Goal: Task Accomplishment & Management: Manage account settings

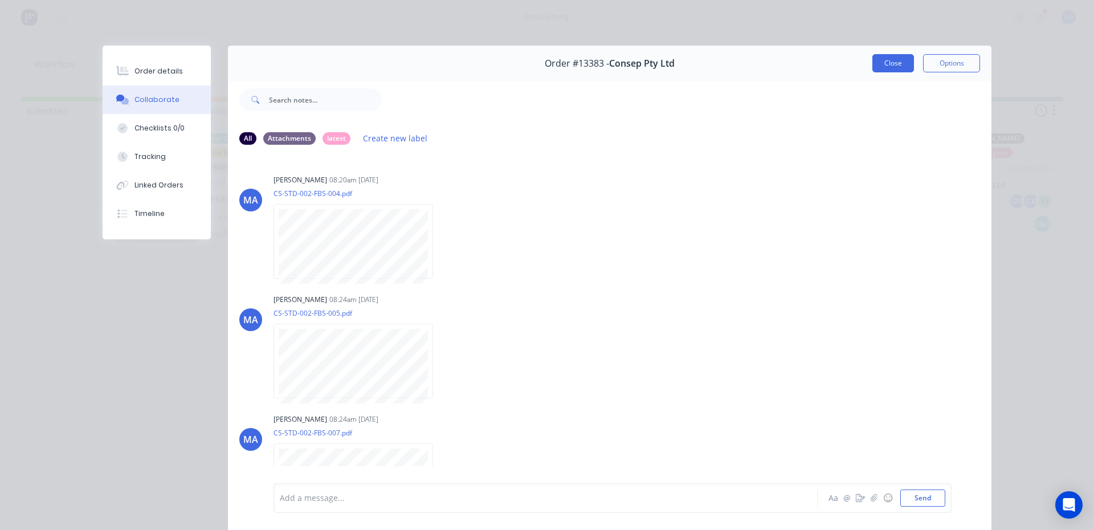
scroll to position [33, 0]
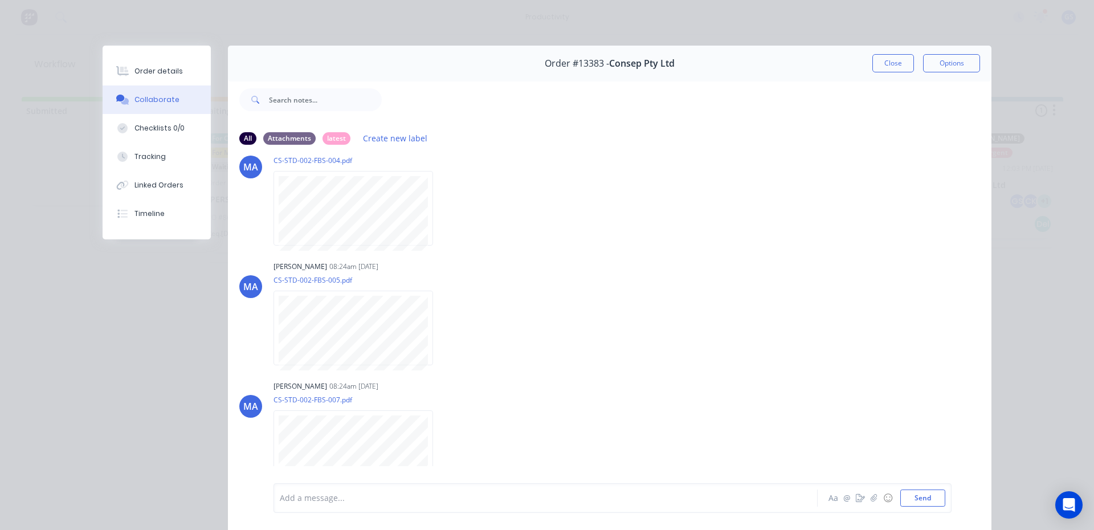
click at [898, 67] on button "Close" at bounding box center [894, 63] width 42 height 18
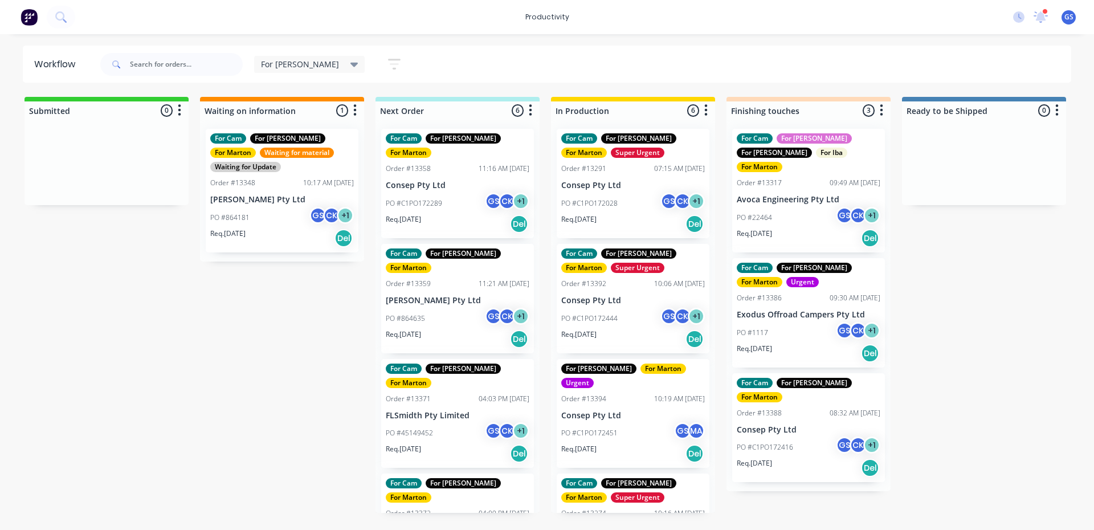
click at [631, 180] on div "For Cam For [PERSON_NAME] For [PERSON_NAME] Super Urgent Order #13291 07:15 AM …" at bounding box center [633, 183] width 153 height 109
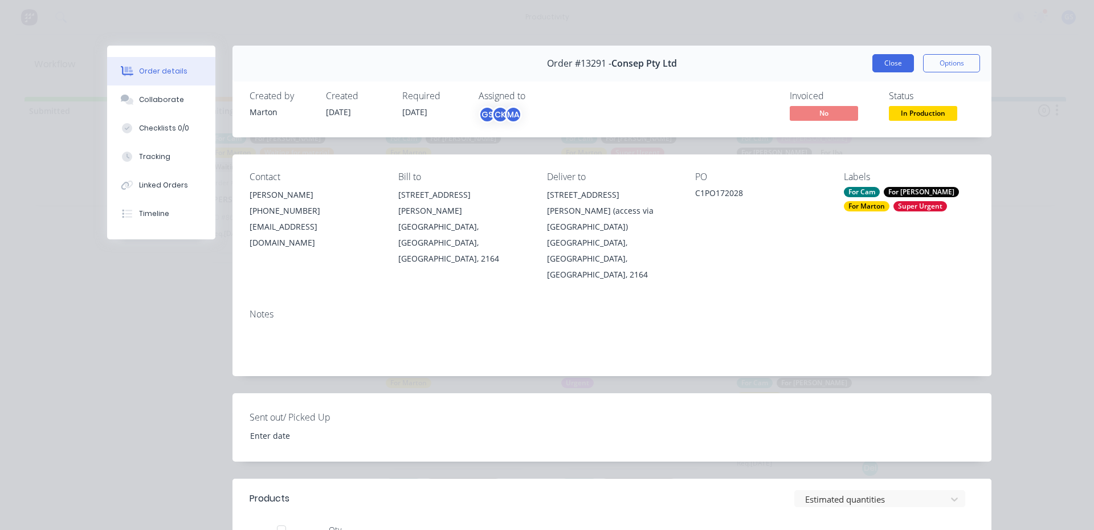
click at [889, 54] on button "Close" at bounding box center [894, 63] width 42 height 18
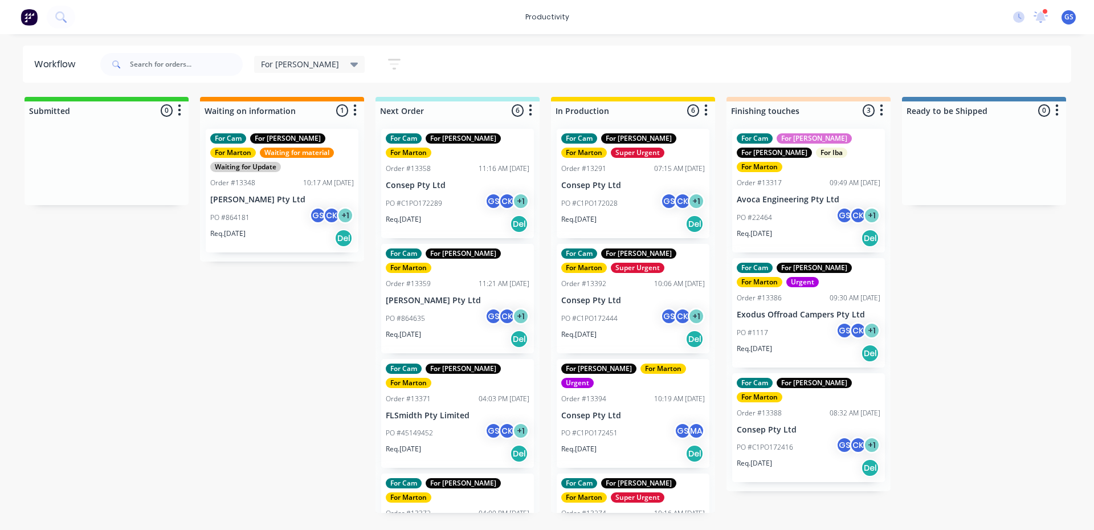
click at [632, 300] on p "Consep Pty Ltd" at bounding box center [633, 301] width 144 height 10
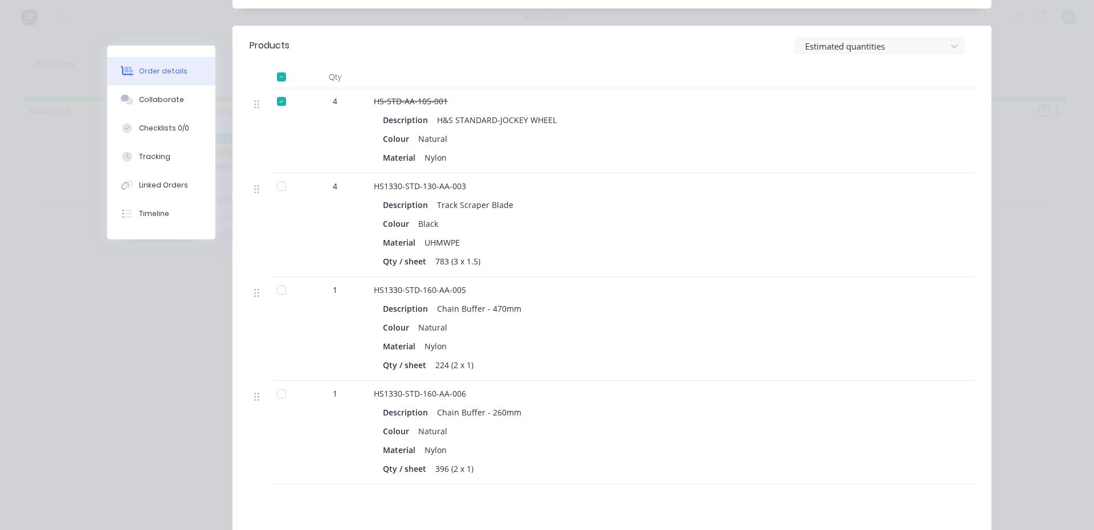
scroll to position [456, 0]
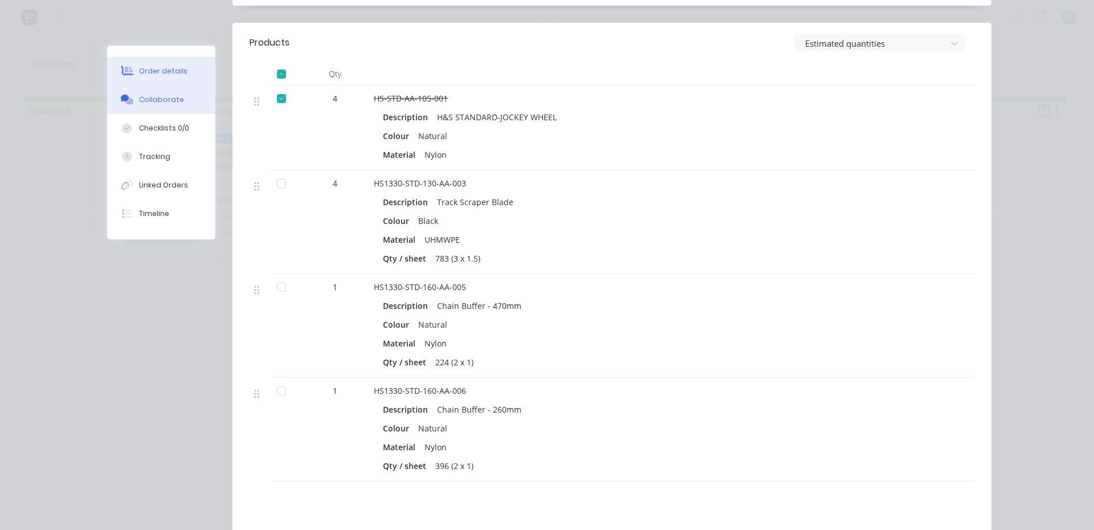
click at [179, 108] on button "Collaborate" at bounding box center [161, 100] width 108 height 29
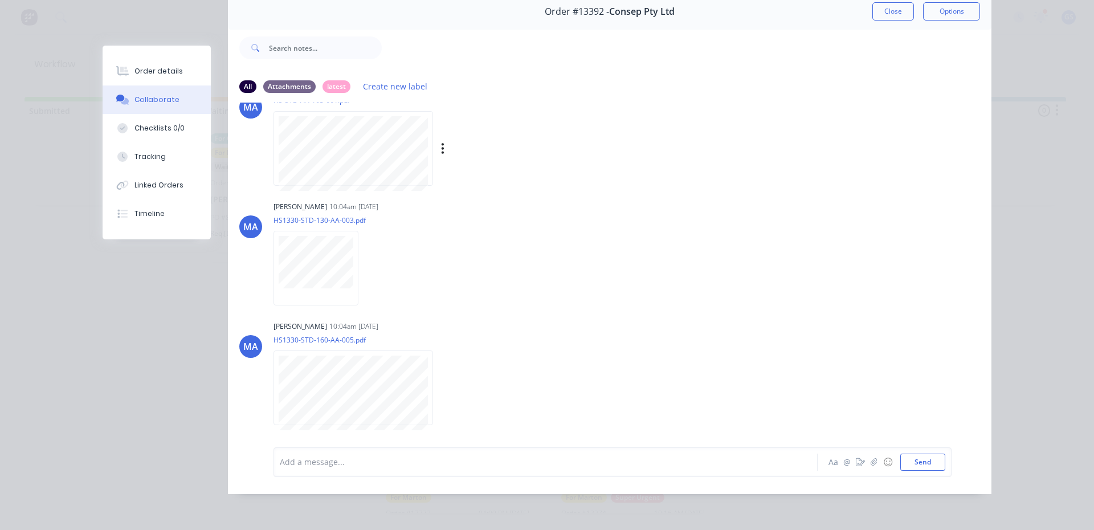
scroll to position [0, 0]
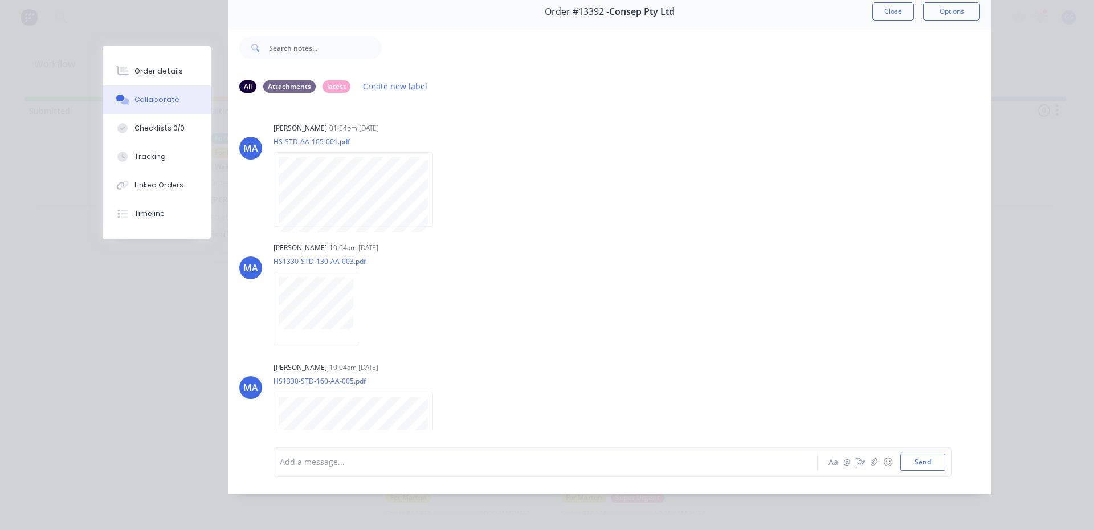
click at [894, 15] on div "Order #13392 - Consep Pty Ltd Close Options" at bounding box center [610, 12] width 764 height 36
click at [897, 5] on button "Close" at bounding box center [894, 11] width 42 height 18
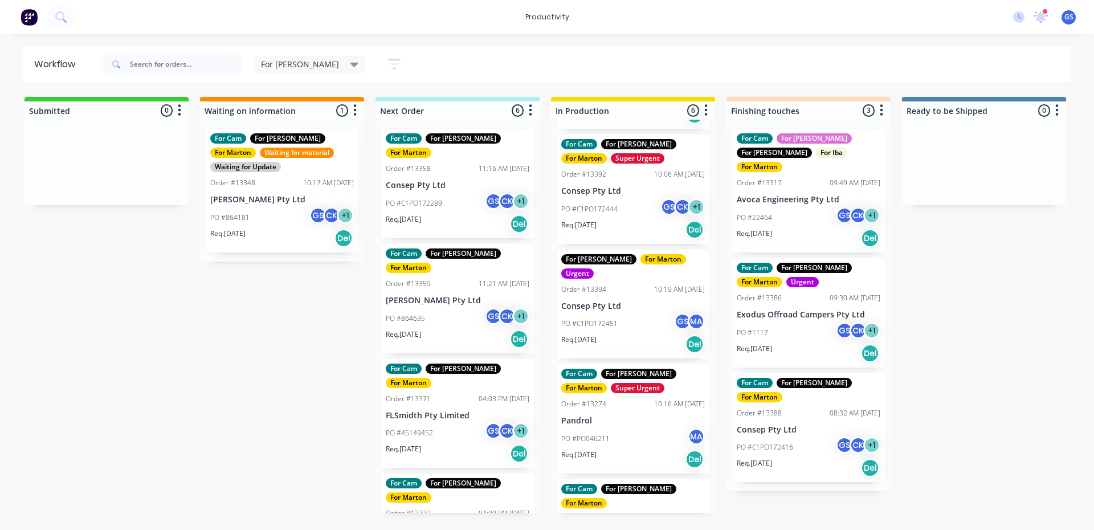
scroll to position [114, 0]
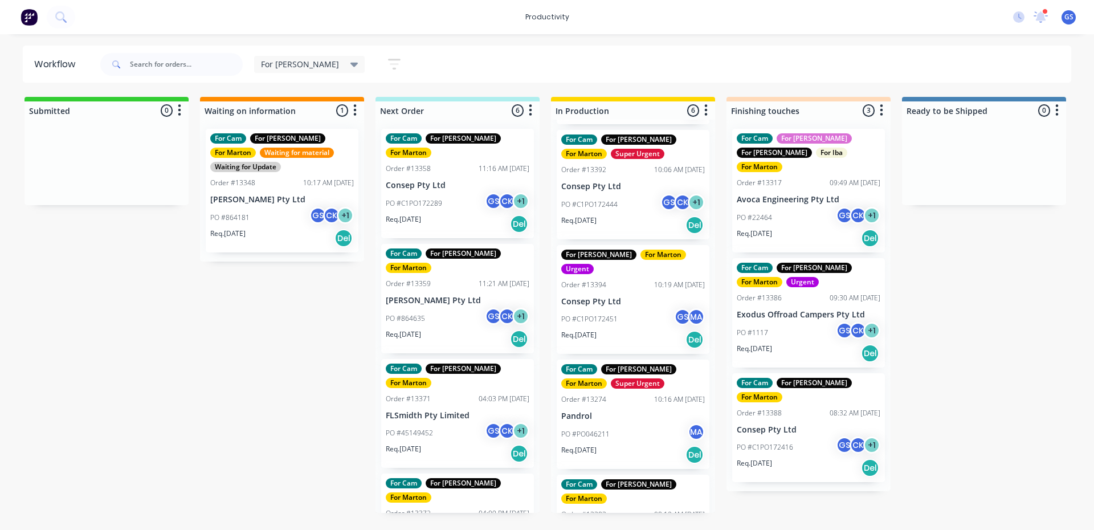
click at [626, 330] on div "Req. [DATE] Del" at bounding box center [633, 339] width 144 height 19
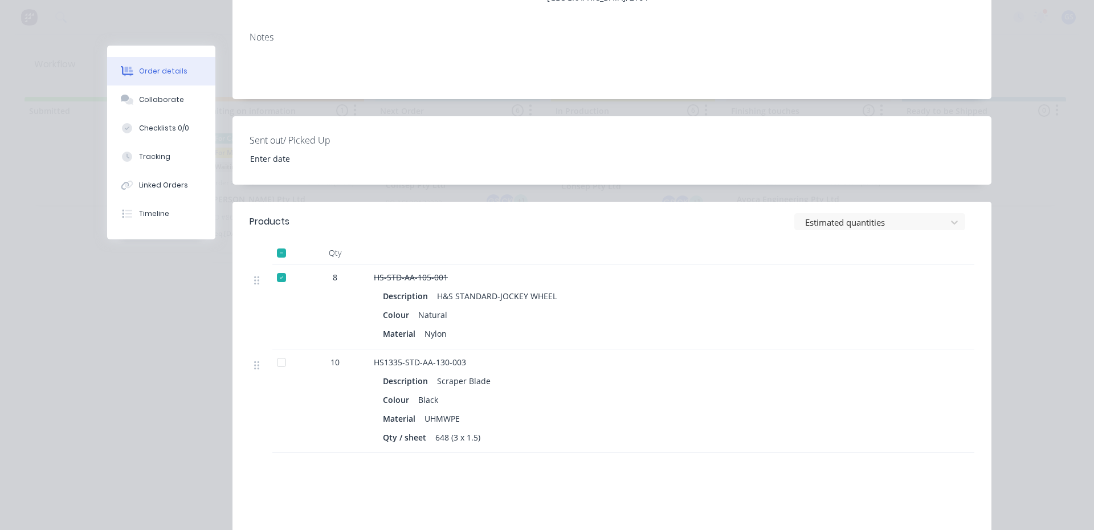
scroll to position [0, 0]
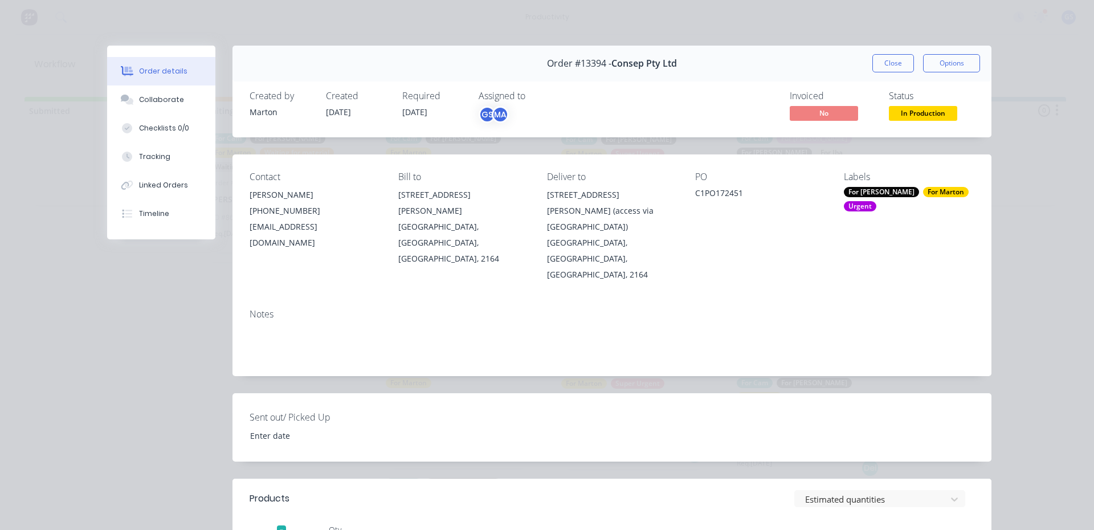
click at [900, 75] on div "Order #13394 - Consep Pty Ltd Close Options" at bounding box center [612, 64] width 759 height 36
click at [892, 71] on button "Close" at bounding box center [894, 63] width 42 height 18
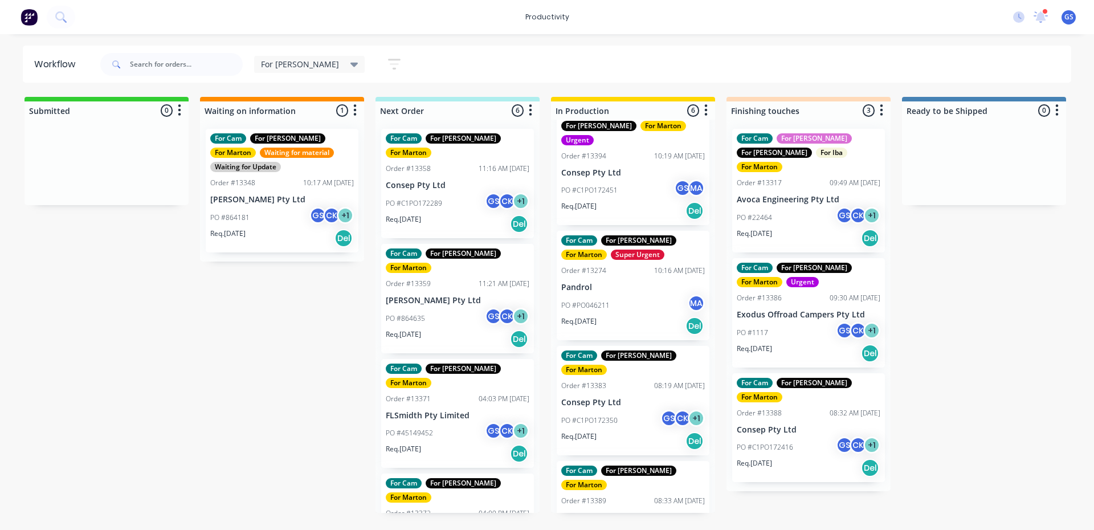
scroll to position [258, 0]
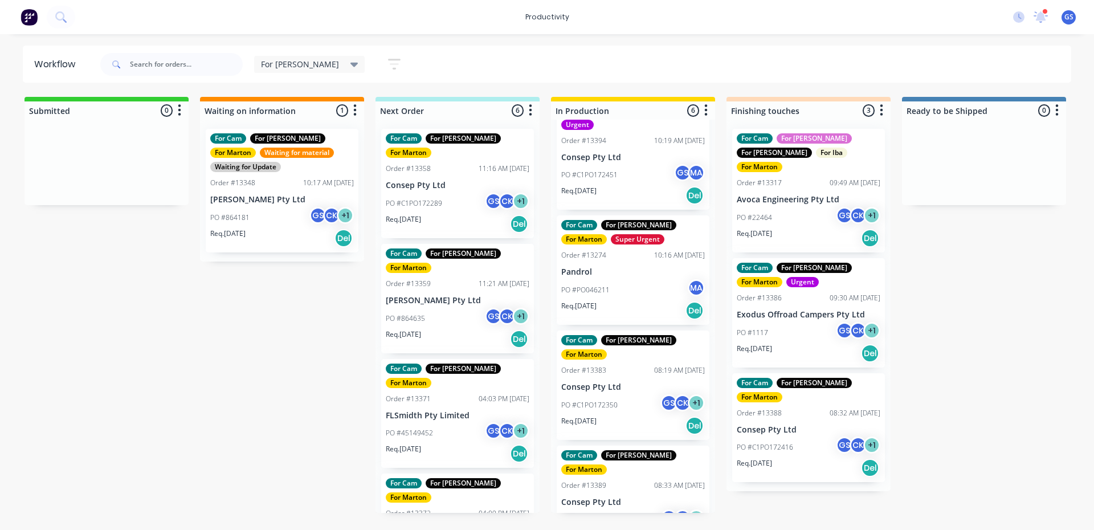
click at [645, 416] on div "Req. [DATE] Del" at bounding box center [633, 425] width 144 height 19
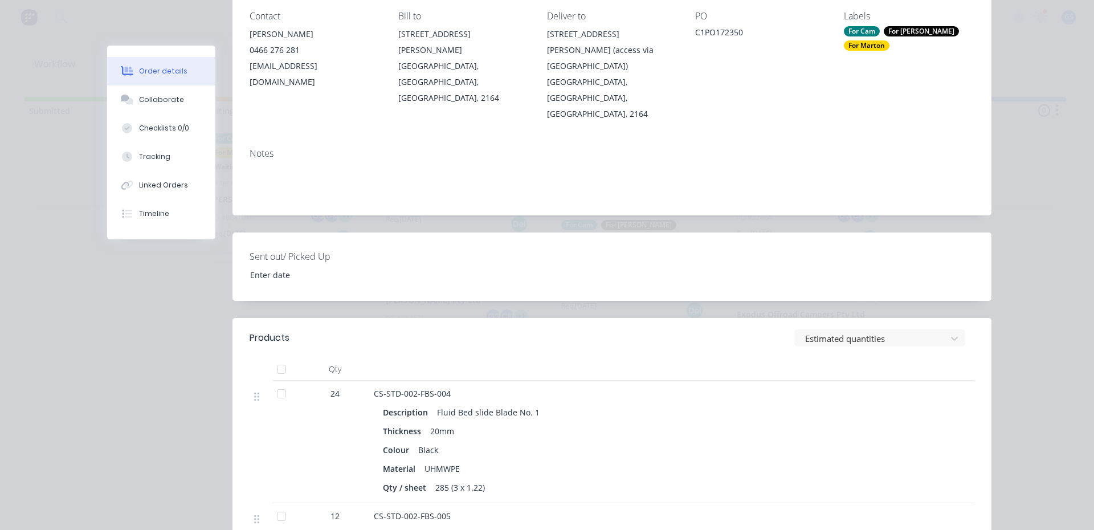
scroll to position [0, 0]
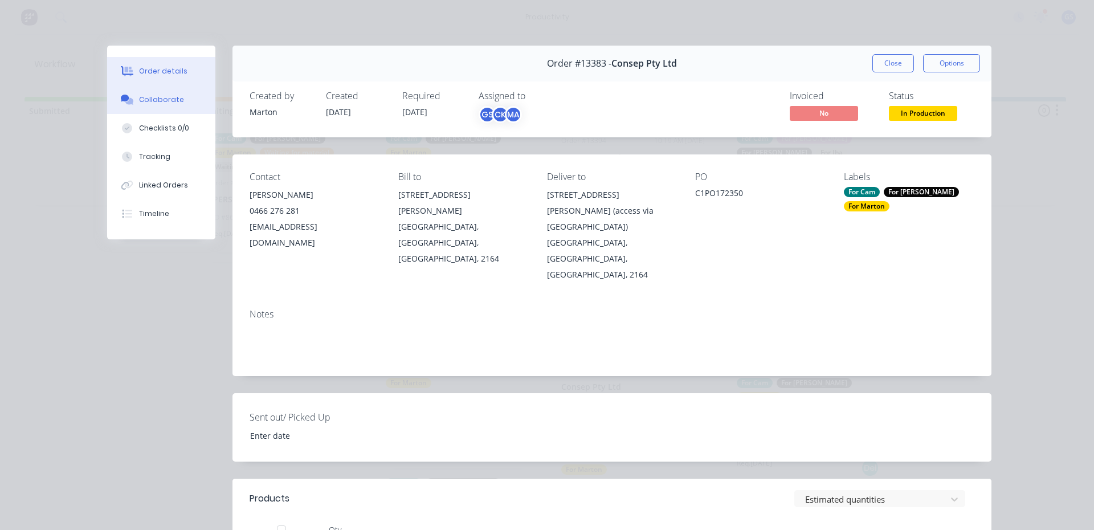
click at [151, 92] on button "Collaborate" at bounding box center [161, 100] width 108 height 29
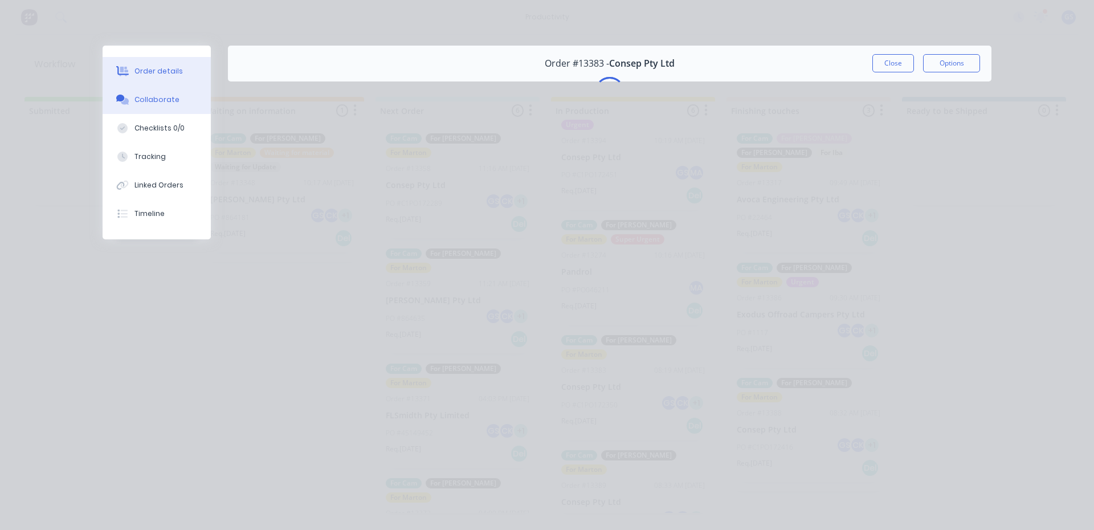
click at [180, 70] on button "Order details" at bounding box center [157, 71] width 108 height 29
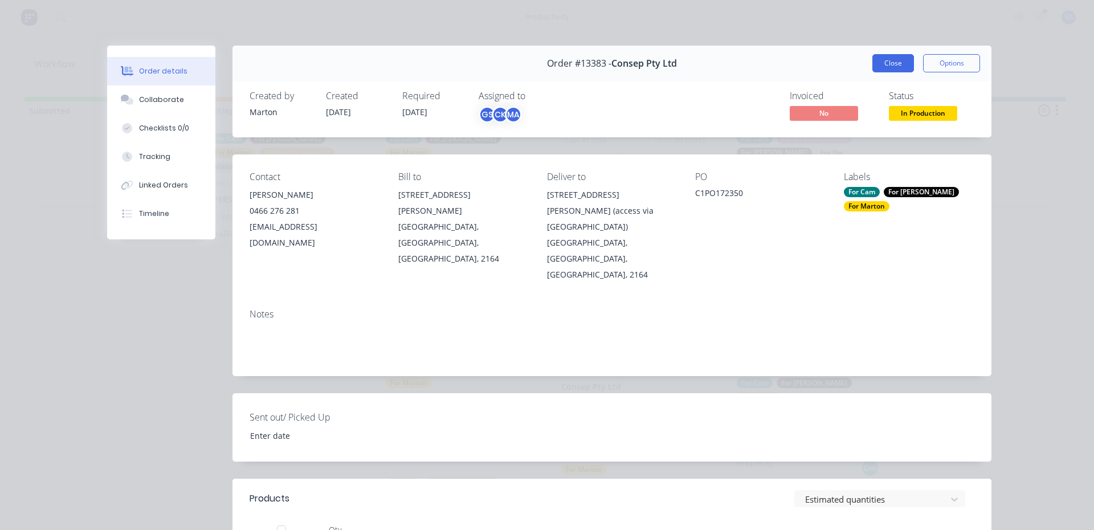
click at [873, 67] on button "Close" at bounding box center [894, 63] width 42 height 18
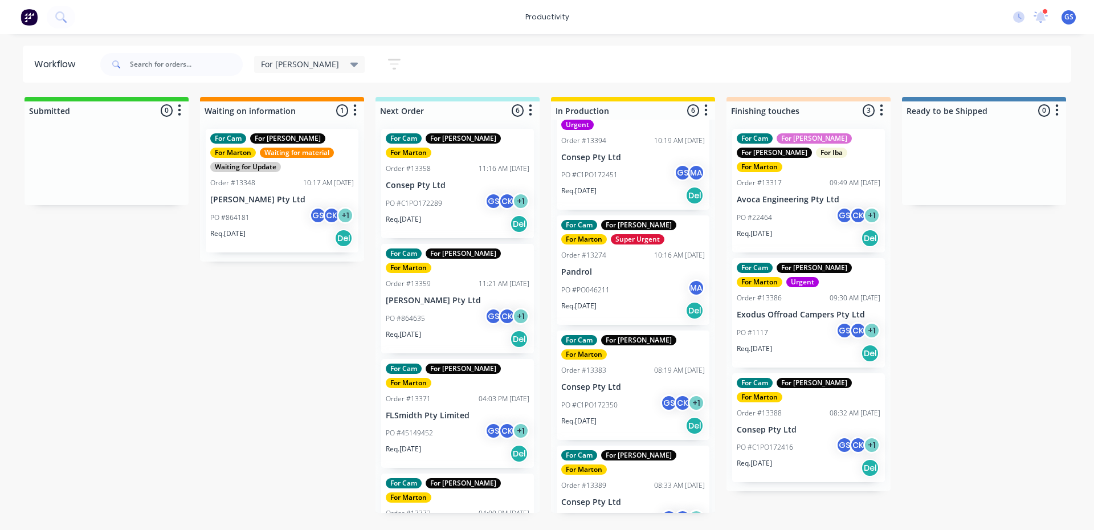
click at [466, 181] on p "Consep Pty Ltd" at bounding box center [458, 186] width 144 height 10
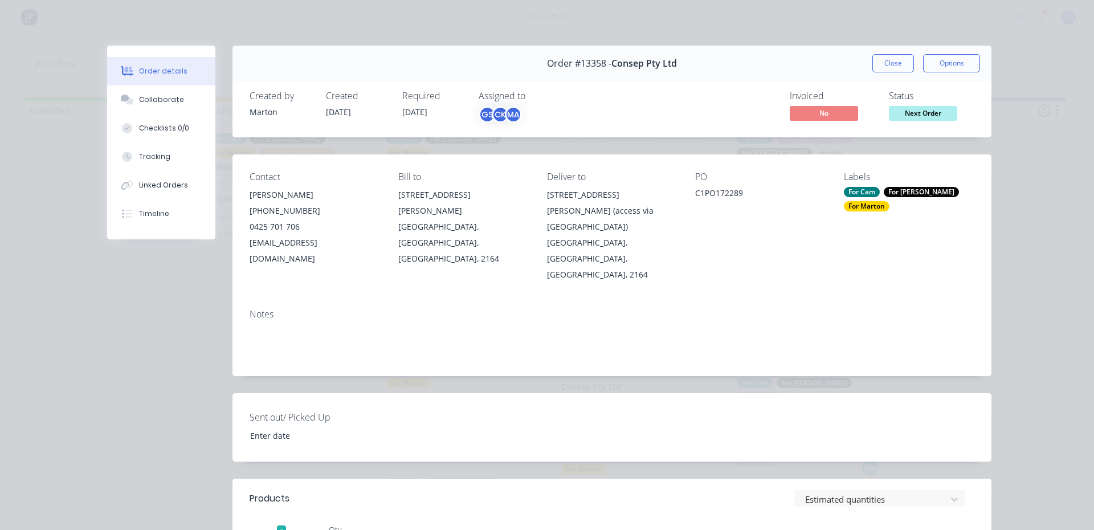
click at [902, 70] on button "Close" at bounding box center [894, 63] width 42 height 18
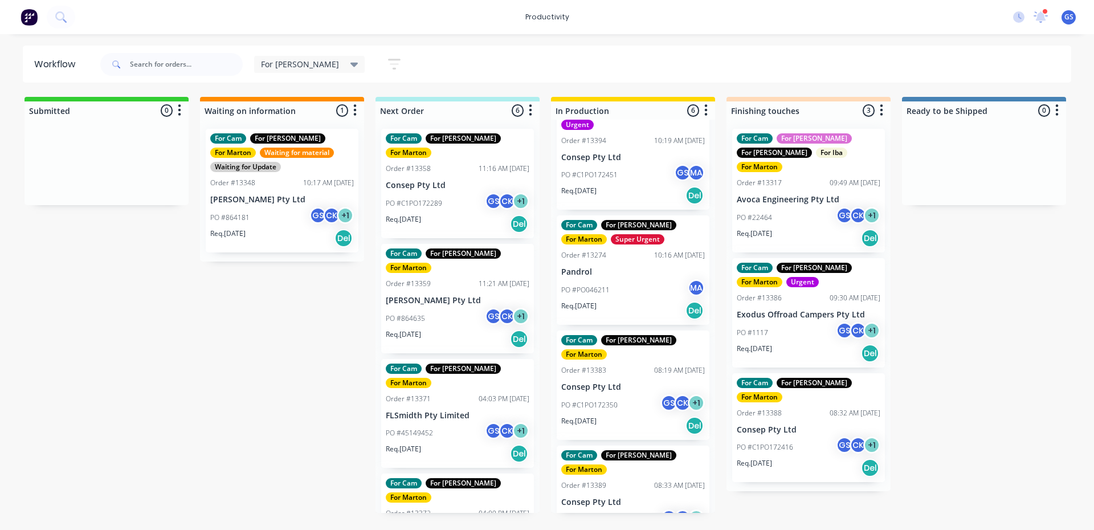
click at [1036, 413] on div "Submitted 0 Sort By Created date Required date Order number Customer name Most …" at bounding box center [776, 305] width 1570 height 416
click at [458, 444] on div "Req. [DATE] Del" at bounding box center [458, 453] width 144 height 19
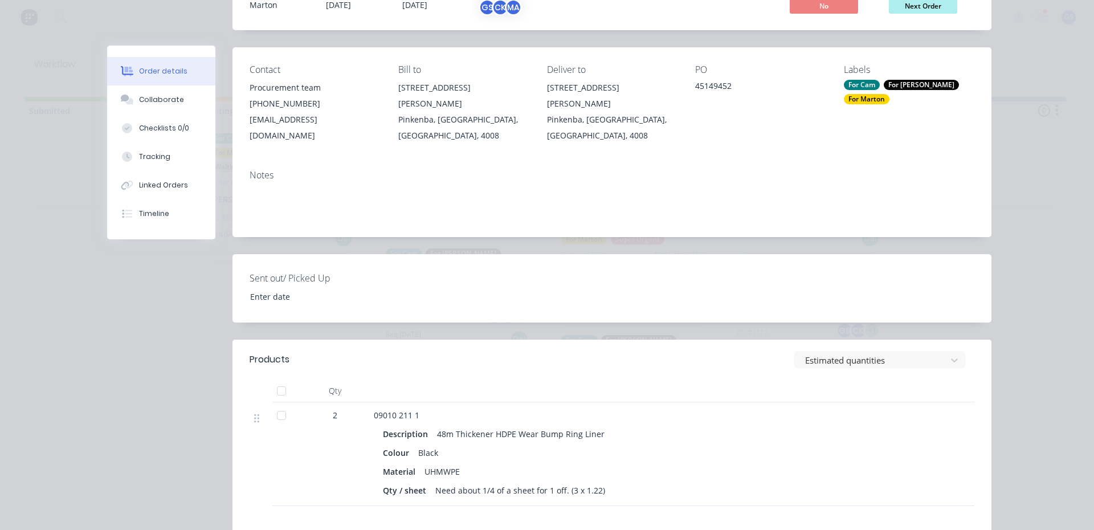
scroll to position [285, 0]
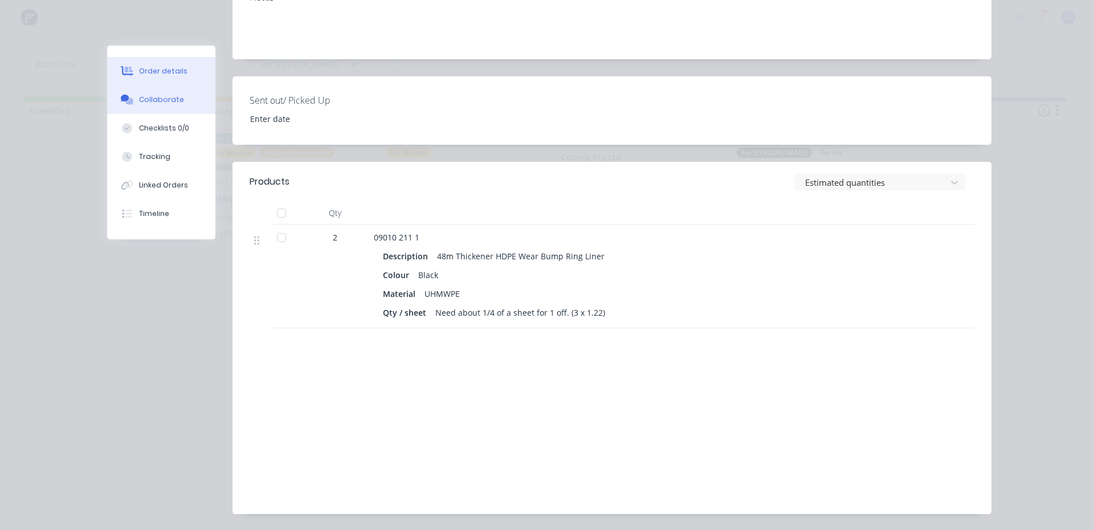
click at [157, 111] on button "Collaborate" at bounding box center [161, 100] width 108 height 29
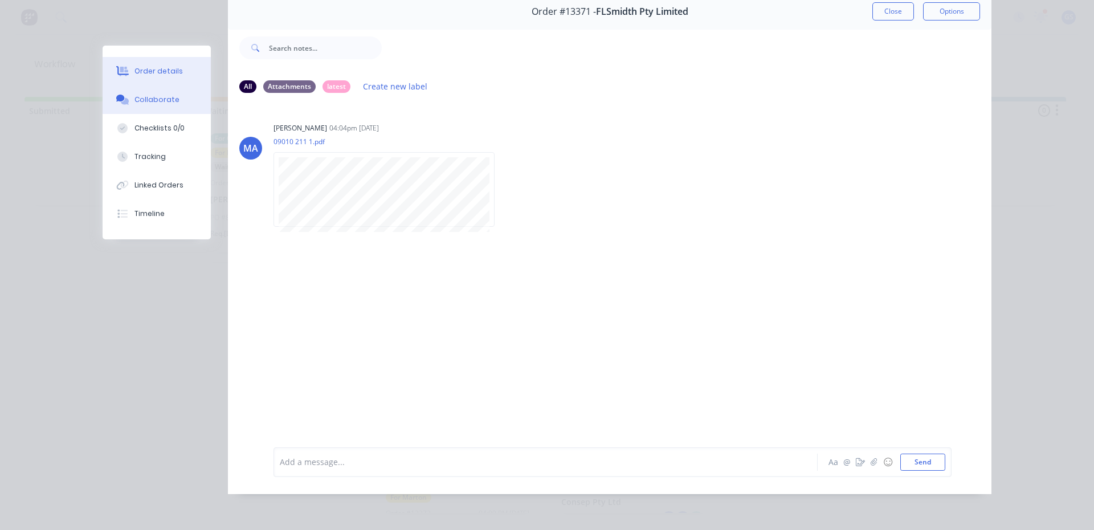
click at [160, 79] on button "Order details" at bounding box center [157, 71] width 108 height 29
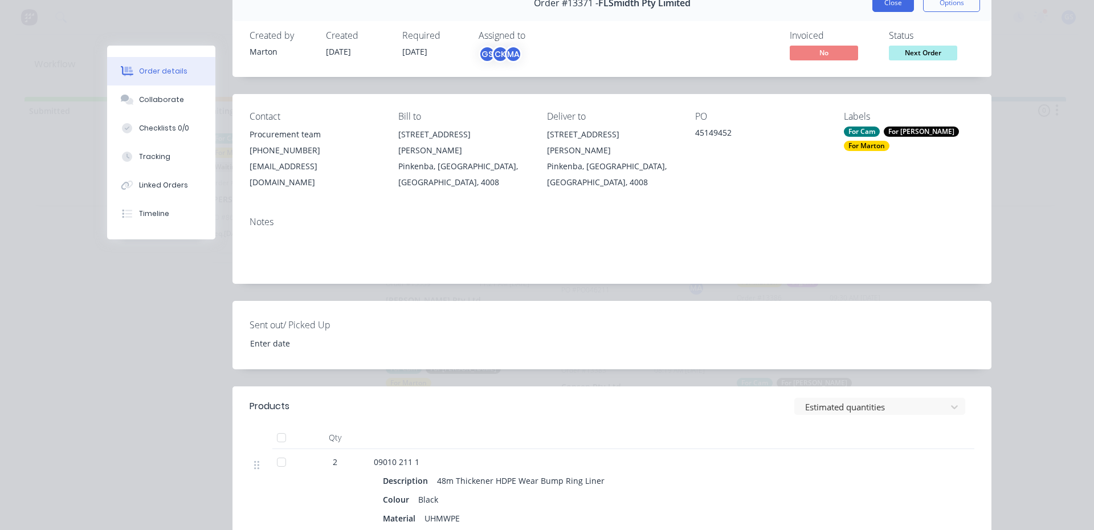
scroll to position [0, 0]
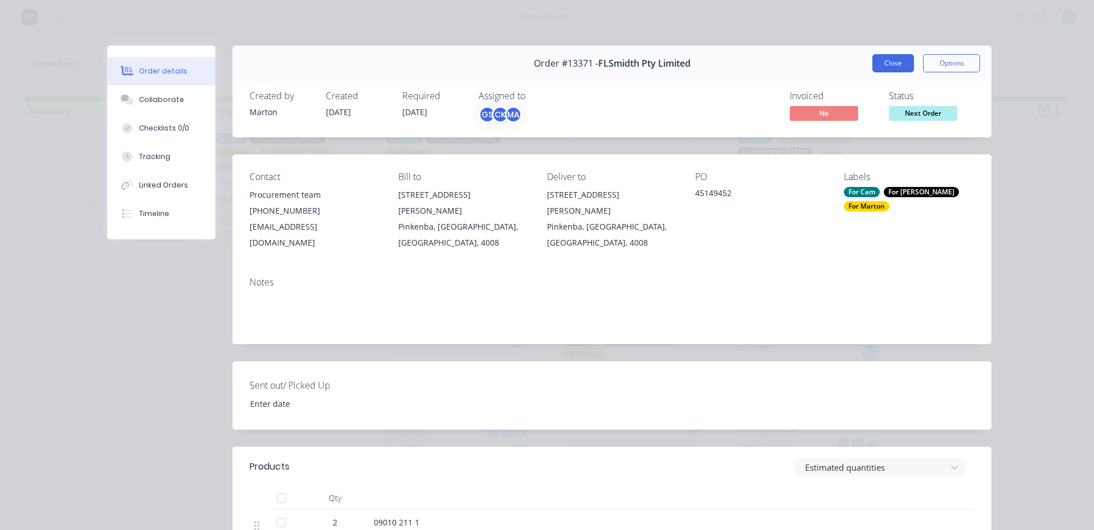
click at [883, 58] on button "Close" at bounding box center [894, 63] width 42 height 18
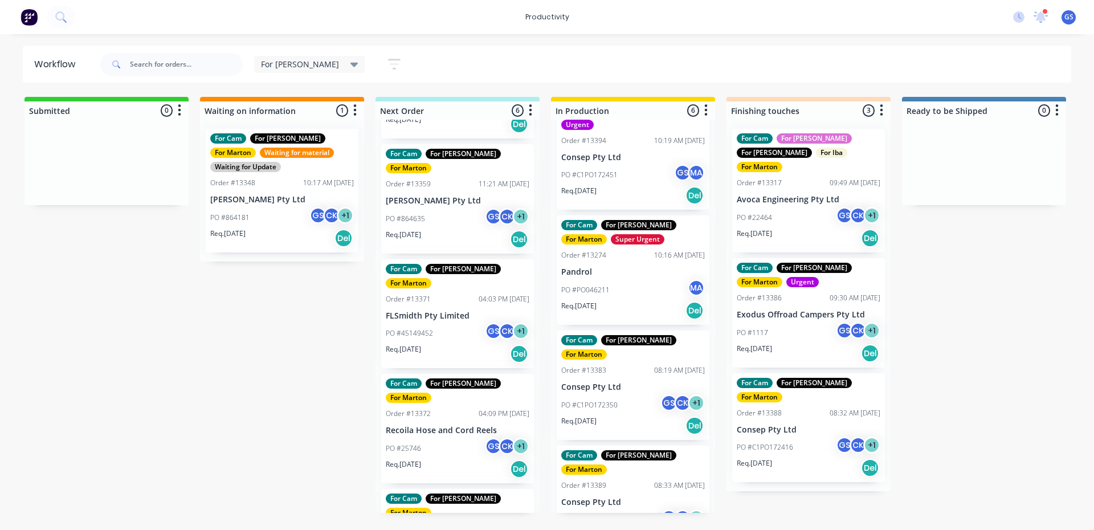
scroll to position [215, 0]
click at [448, 523] on div "Order #13397 02:52 PM [DATE]" at bounding box center [458, 528] width 144 height 10
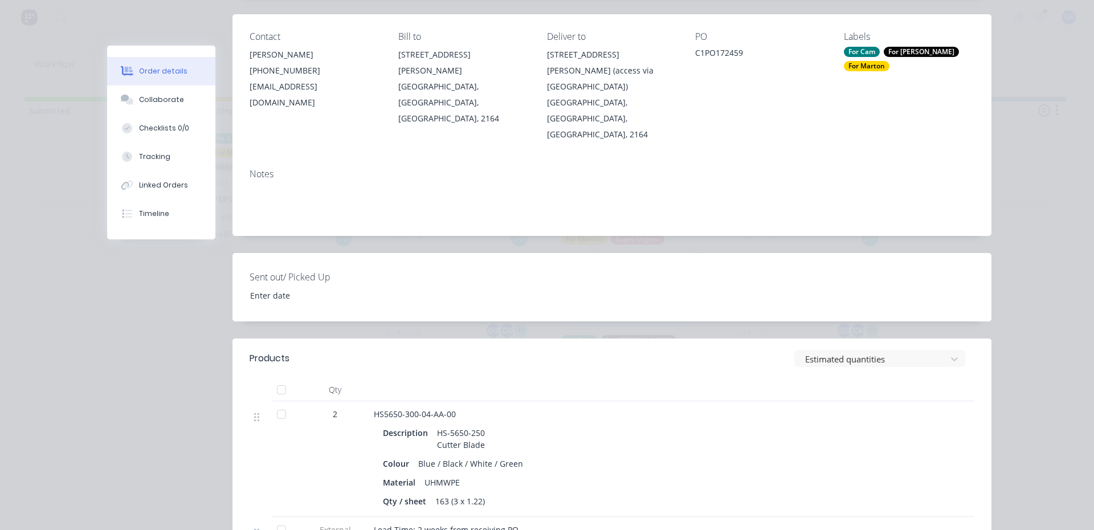
scroll to position [0, 0]
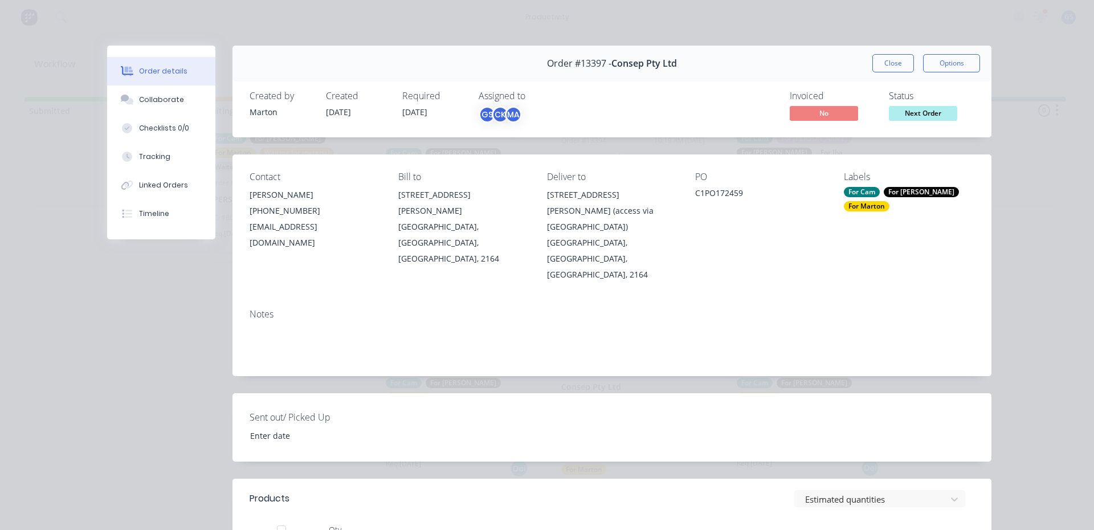
click at [897, 67] on button "Close" at bounding box center [894, 63] width 42 height 18
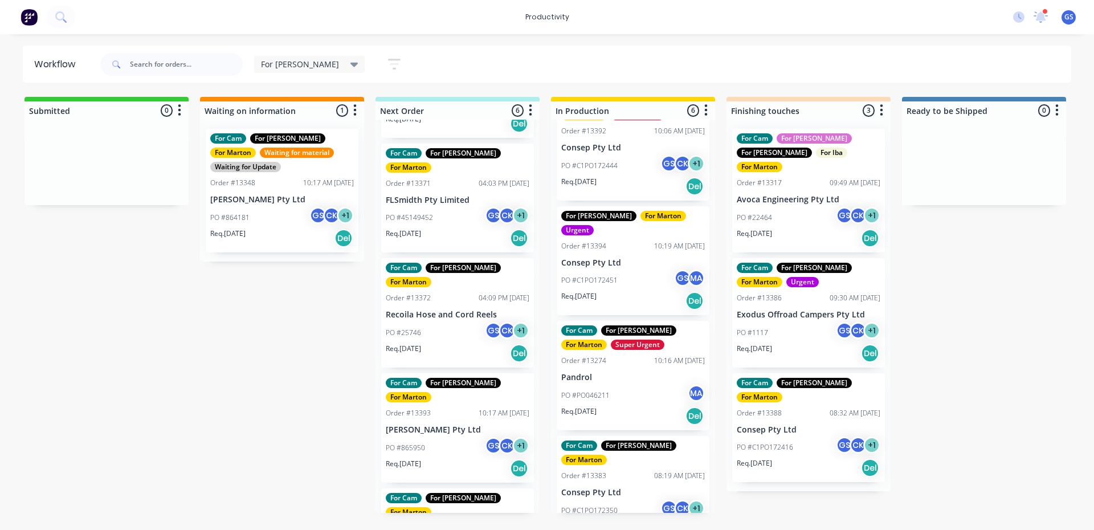
scroll to position [258, 0]
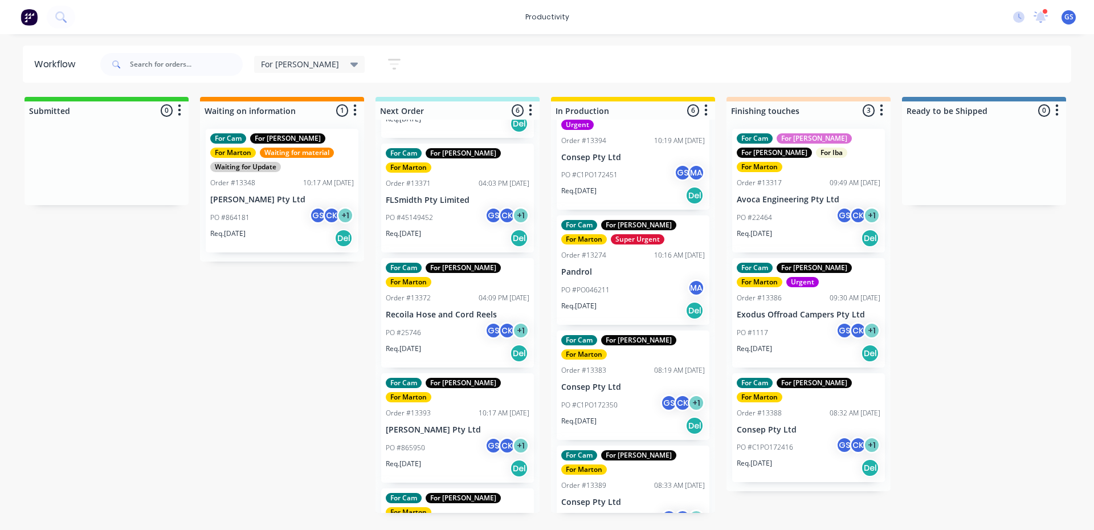
drag, startPoint x: 163, startPoint y: 306, endPoint x: 160, endPoint y: 344, distance: 38.9
click at [177, 341] on div "Submitted 0 Sort By Created date Required date Order number Customer name Most …" at bounding box center [776, 305] width 1570 height 416
drag, startPoint x: 160, startPoint y: 61, endPoint x: 303, endPoint y: 45, distance: 144.0
click at [303, 45] on div "productivity productivity Workflow Planner Delivery Scheduling Timesheets 2 new…" at bounding box center [547, 231] width 1094 height 462
click at [453, 59] on div "For [PERSON_NAME] Save new view None edit For [PERSON_NAME] (Default) edit For …" at bounding box center [585, 64] width 974 height 34
